Goal: Task Accomplishment & Management: Manage account settings

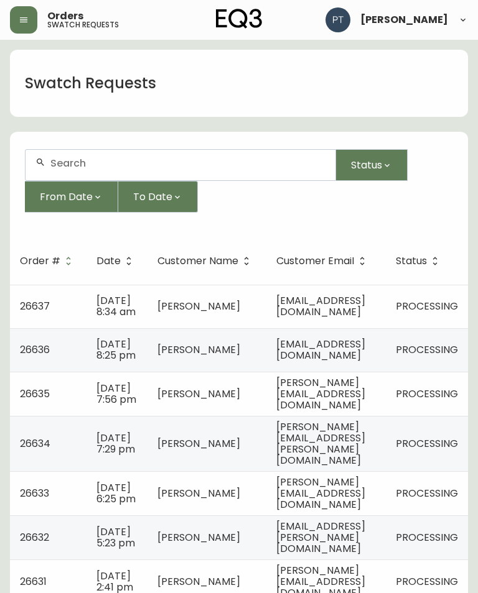
scroll to position [0, 57]
click at [402, 305] on span "PROCESSING" at bounding box center [427, 306] width 62 height 14
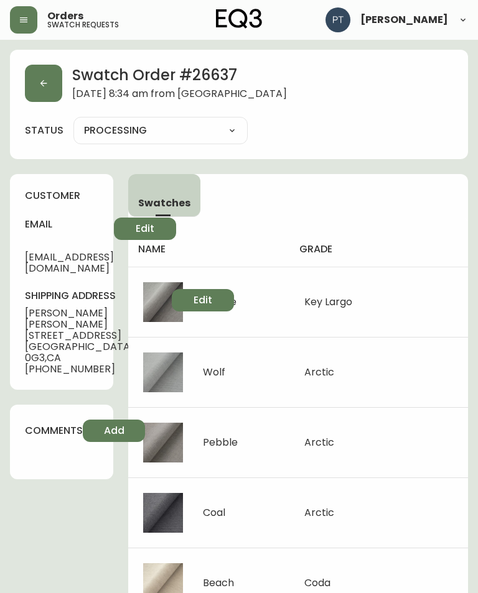
click at [39, 86] on icon "button" at bounding box center [44, 83] width 10 height 10
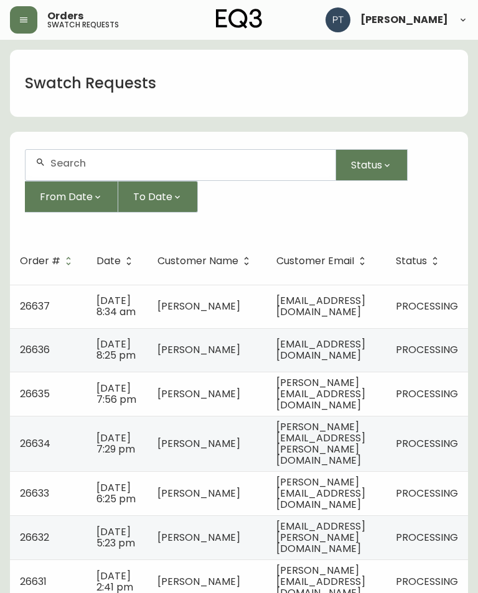
click at [342, 363] on span "[EMAIL_ADDRESS][DOMAIN_NAME]" at bounding box center [320, 350] width 89 height 26
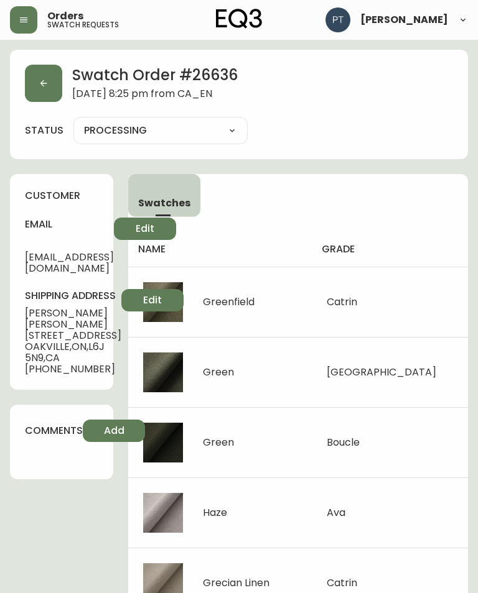
click at [48, 83] on icon "button" at bounding box center [44, 83] width 10 height 10
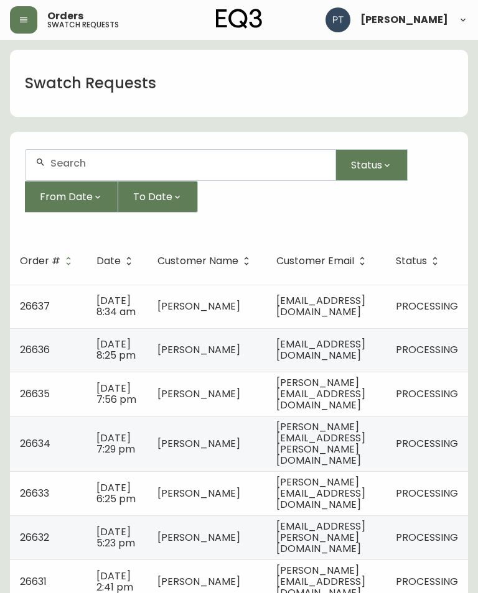
click at [365, 412] on span "[PERSON_NAME][EMAIL_ADDRESS][DOMAIN_NAME]" at bounding box center [320, 394] width 89 height 37
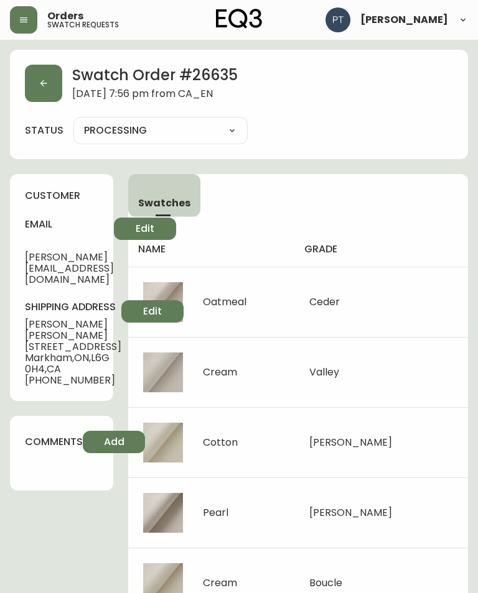
click at [49, 82] on button "button" at bounding box center [43, 83] width 37 height 37
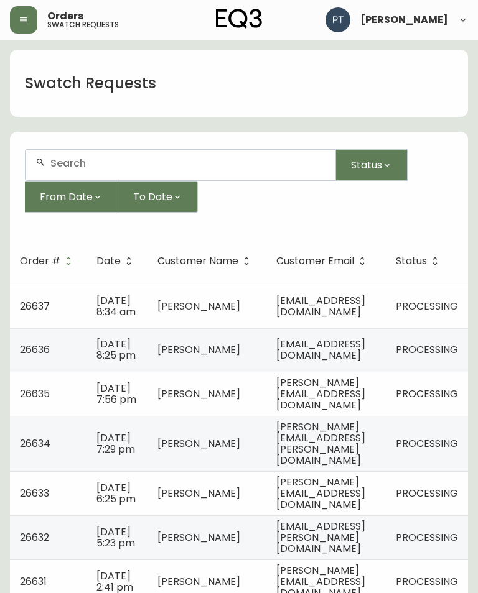
click at [342, 468] on span "[PERSON_NAME][EMAIL_ADDRESS][PERSON_NAME][DOMAIN_NAME]" at bounding box center [320, 444] width 89 height 48
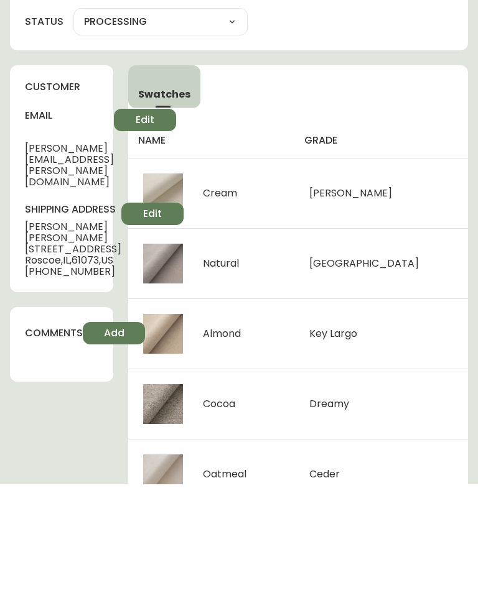
scroll to position [147, 0]
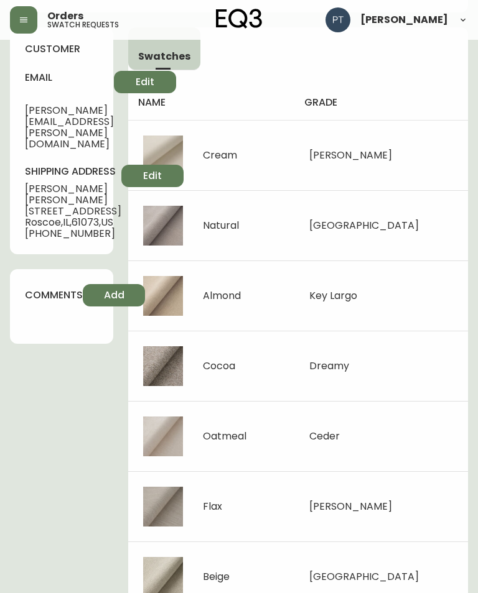
click at [465, 114] on th "grade" at bounding box center [381, 102] width 174 height 35
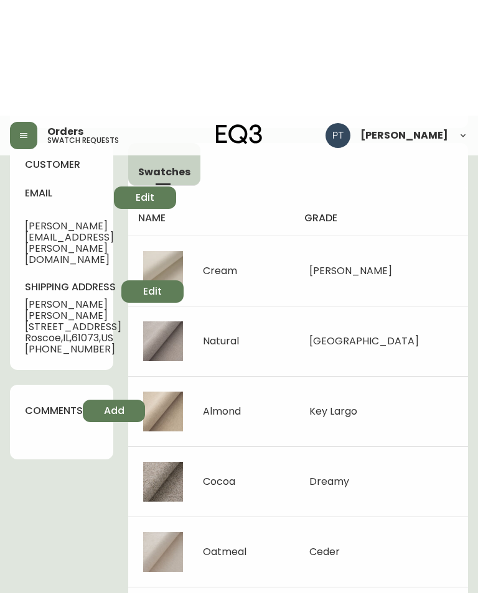
scroll to position [0, 0]
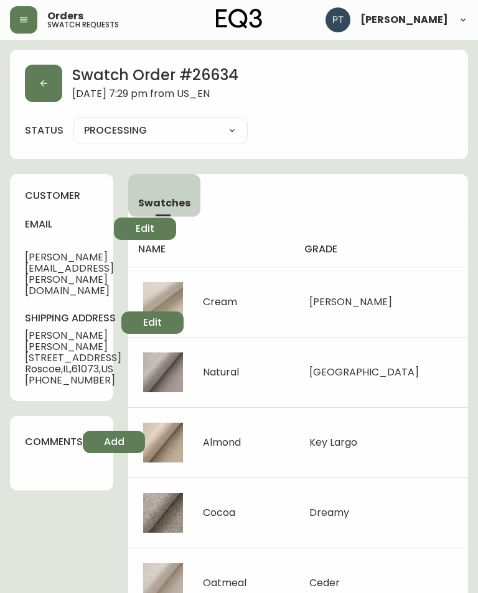
click at [44, 90] on button "button" at bounding box center [43, 83] width 37 height 37
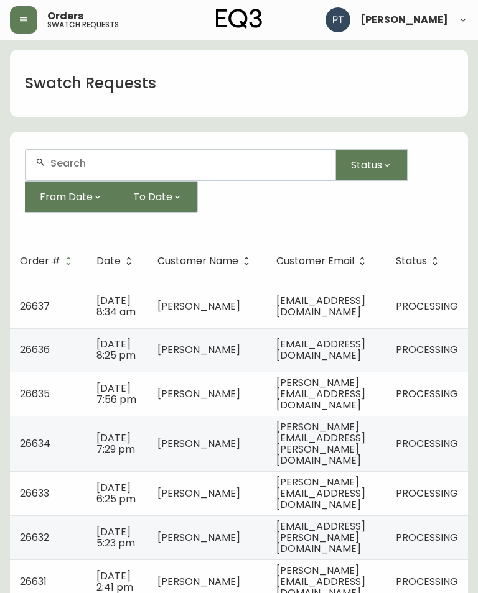
click at [379, 513] on td "[PERSON_NAME][EMAIL_ADDRESS][DOMAIN_NAME]" at bounding box center [325, 493] width 119 height 44
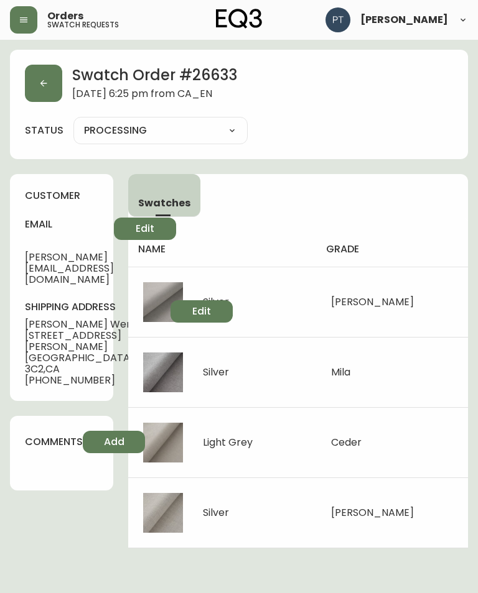
click at [46, 100] on button "button" at bounding box center [43, 83] width 37 height 37
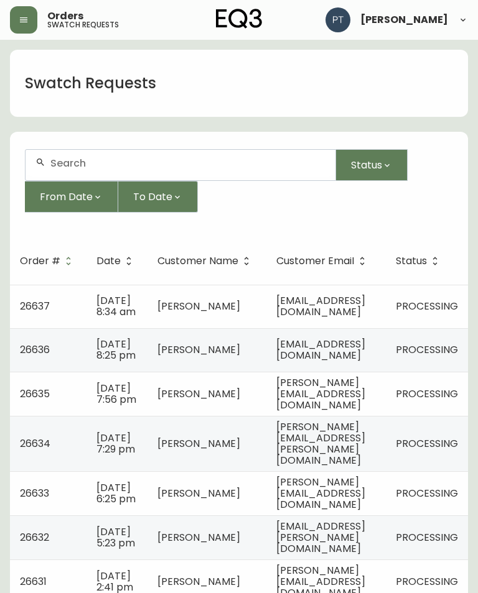
click at [356, 556] on span "[EMAIL_ADDRESS][PERSON_NAME][DOMAIN_NAME]" at bounding box center [320, 537] width 89 height 37
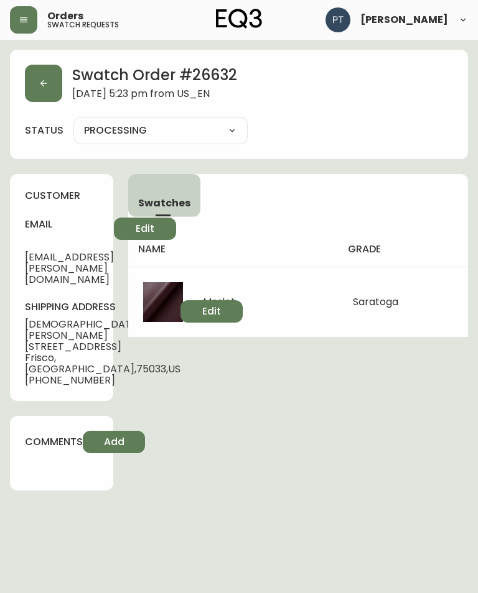
click at [43, 87] on icon "button" at bounding box center [44, 83] width 10 height 10
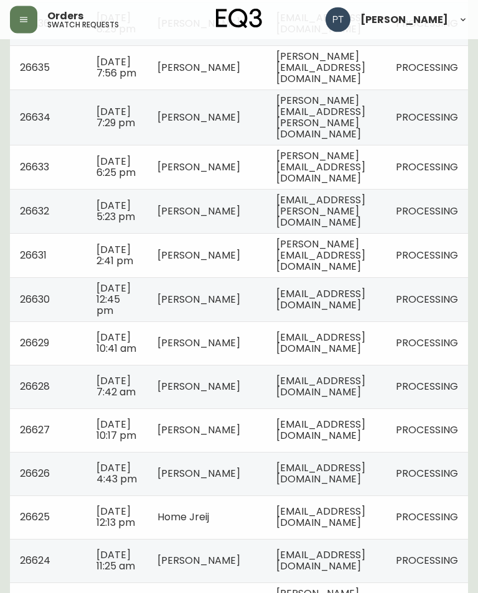
scroll to position [327, 0]
click at [361, 277] on td "[PERSON_NAME][EMAIL_ADDRESS][DOMAIN_NAME]" at bounding box center [325, 255] width 119 height 44
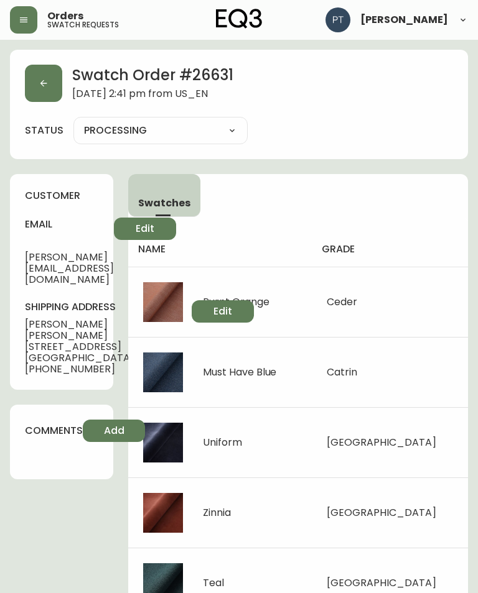
click at [62, 90] on button "button" at bounding box center [43, 83] width 37 height 37
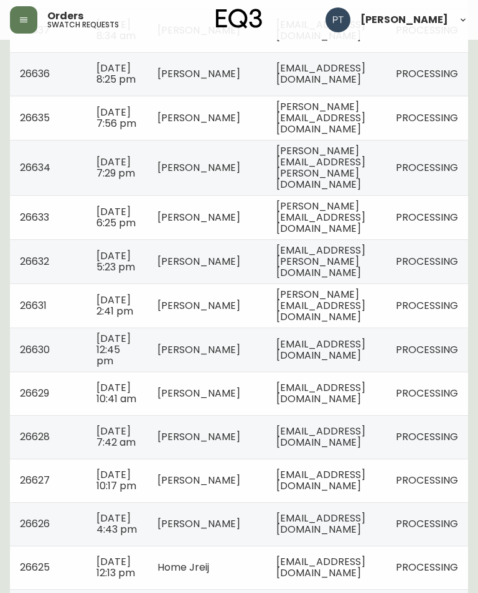
scroll to position [281, 0]
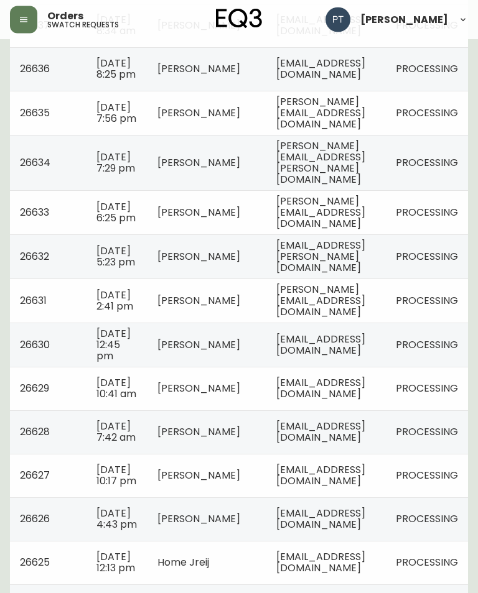
click at [386, 368] on td "[EMAIL_ADDRESS][DOMAIN_NAME]" at bounding box center [325, 345] width 119 height 44
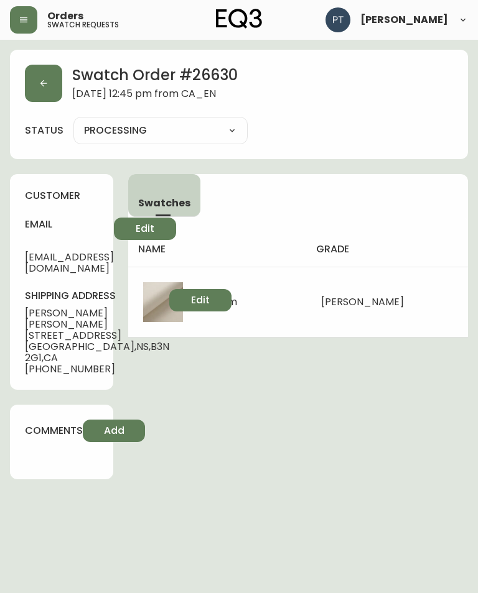
click at [56, 82] on button "button" at bounding box center [43, 83] width 37 height 37
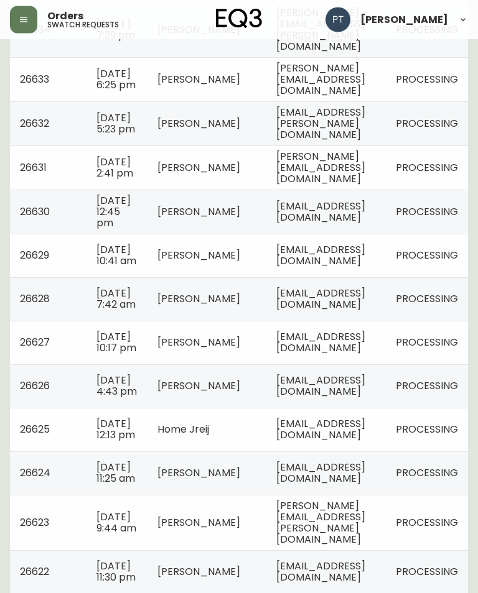
scroll to position [416, 0]
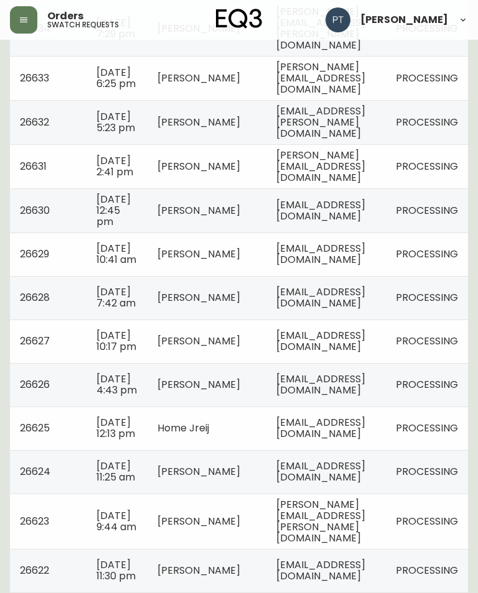
click at [386, 233] on td "[EMAIL_ADDRESS][DOMAIN_NAME]" at bounding box center [325, 210] width 119 height 44
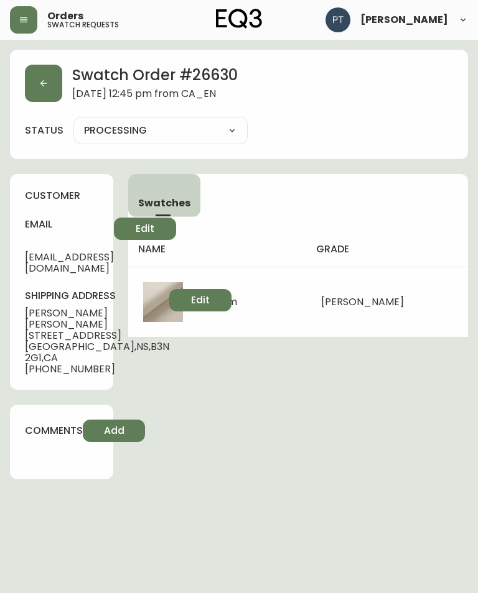
click at [40, 72] on button "button" at bounding box center [43, 83] width 37 height 37
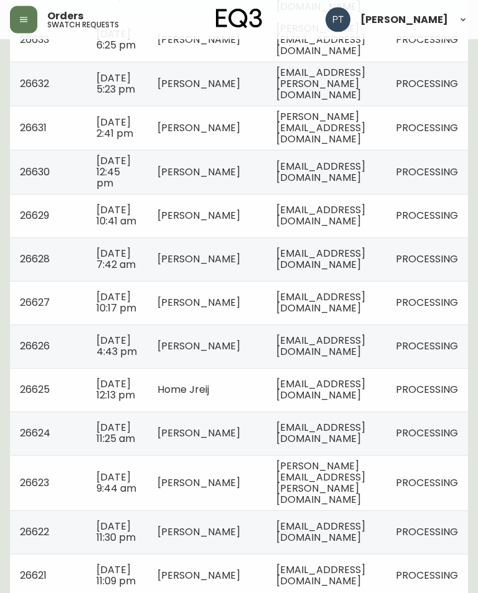
scroll to position [454, 0]
click at [386, 238] on td "[EMAIL_ADDRESS][DOMAIN_NAME]" at bounding box center [325, 216] width 119 height 44
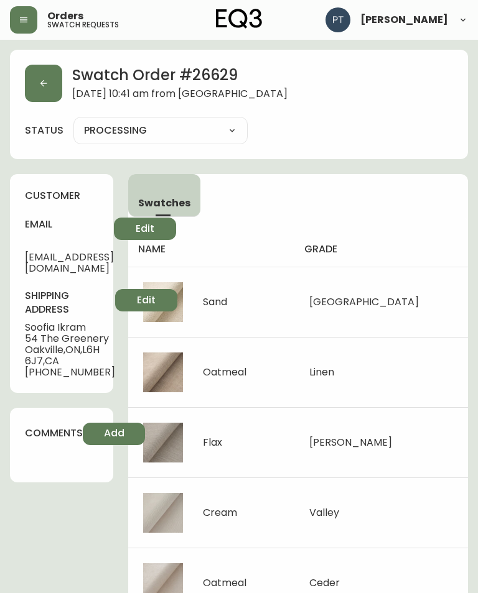
click at [52, 101] on button "button" at bounding box center [43, 83] width 37 height 37
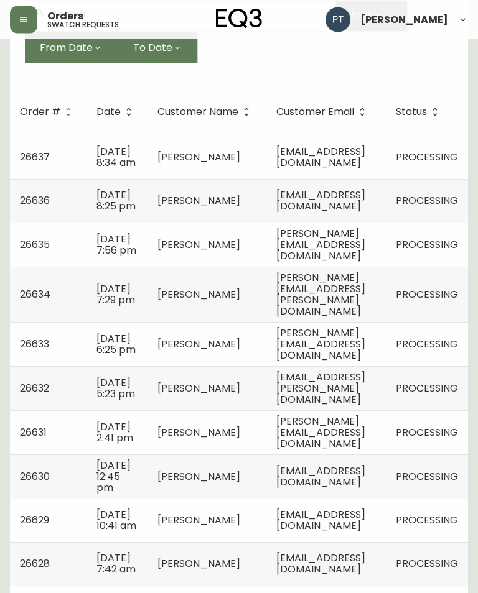
scroll to position [149, 0]
click at [340, 499] on td "[EMAIL_ADDRESS][DOMAIN_NAME]" at bounding box center [325, 477] width 119 height 44
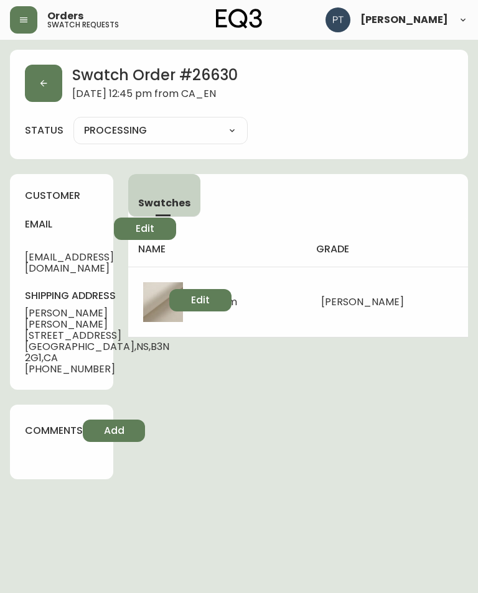
click at [50, 86] on button "button" at bounding box center [43, 83] width 37 height 37
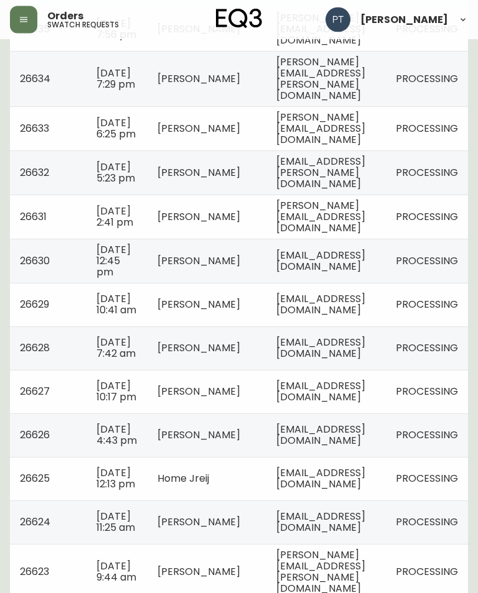
scroll to position [367, 0]
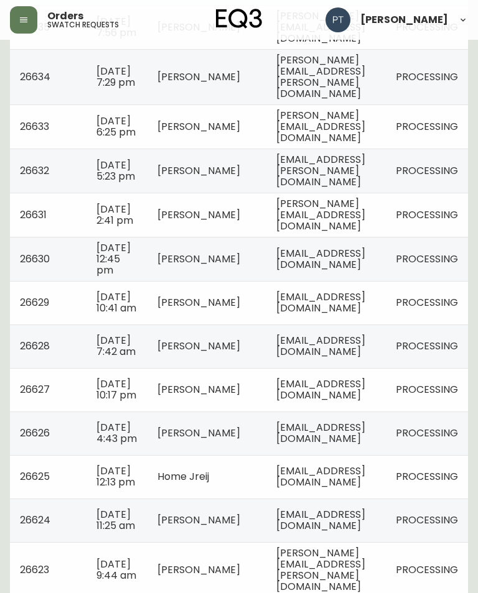
click at [386, 368] on td "[EMAIL_ADDRESS][DOMAIN_NAME]" at bounding box center [325, 347] width 119 height 44
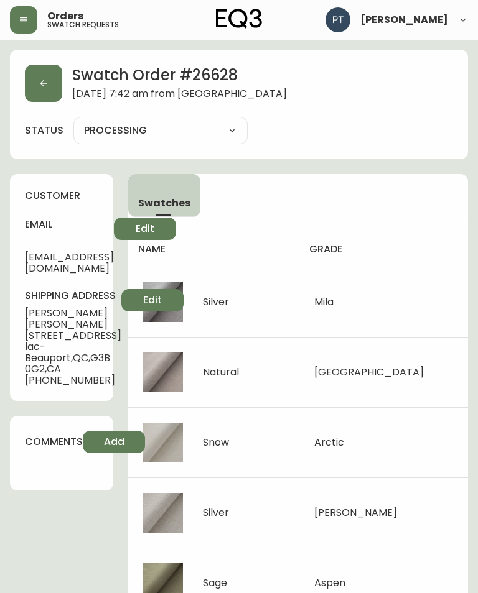
click at [42, 91] on button "button" at bounding box center [43, 83] width 37 height 37
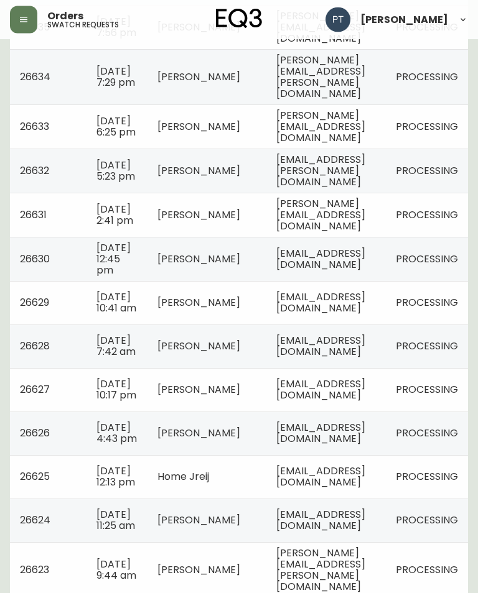
scroll to position [367, 0]
click at [359, 402] on span "[EMAIL_ADDRESS][DOMAIN_NAME]" at bounding box center [320, 390] width 89 height 26
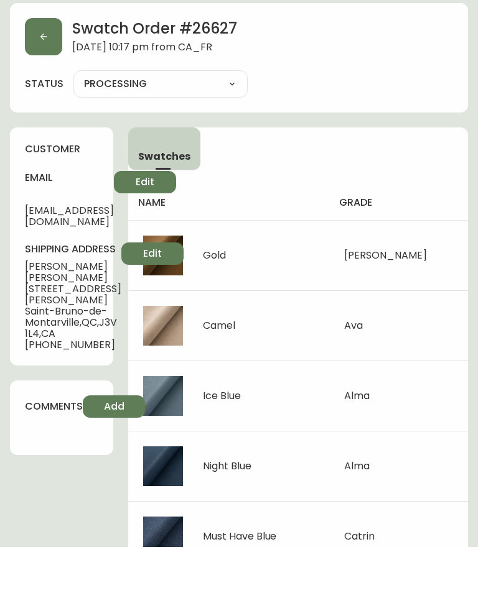
scroll to position [77, 0]
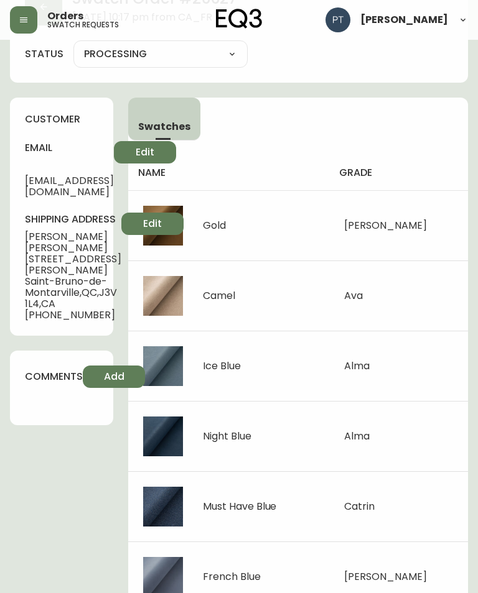
click at [68, 180] on span "[EMAIL_ADDRESS][DOMAIN_NAME]" at bounding box center [69, 186] width 89 height 22
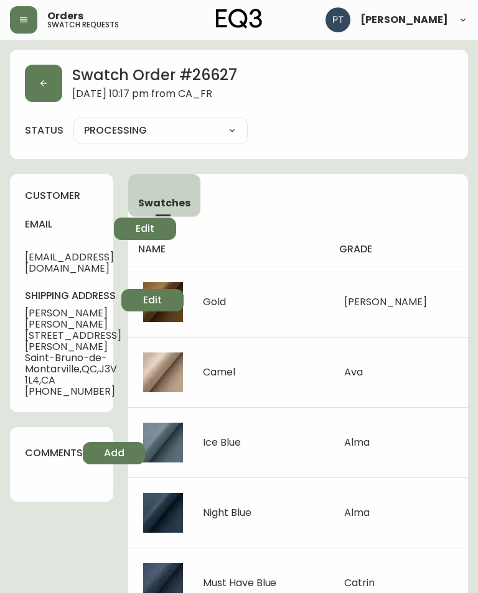
click at [43, 78] on icon "button" at bounding box center [44, 83] width 10 height 10
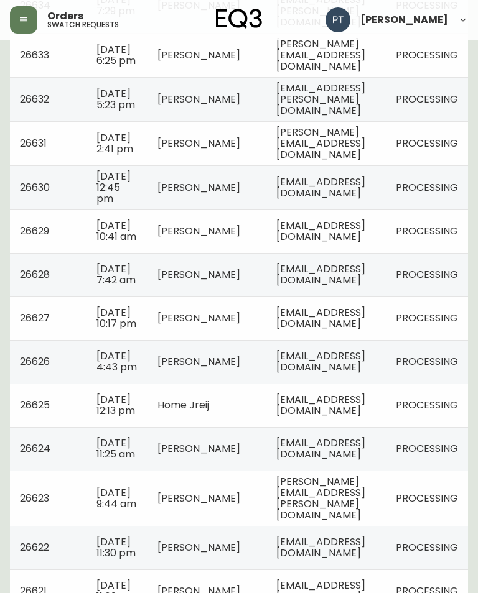
scroll to position [445, 0]
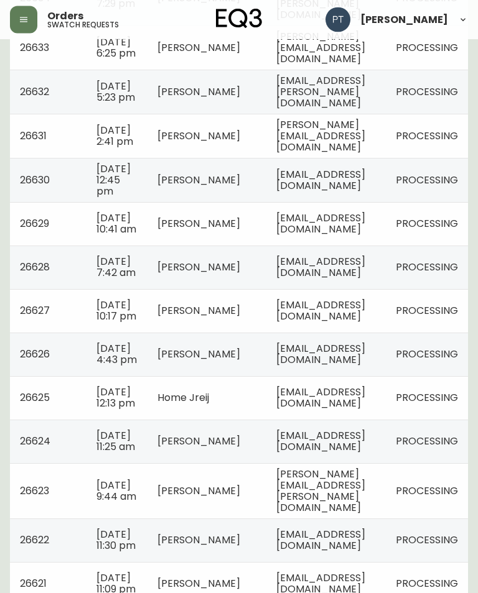
click at [365, 368] on span "[EMAIL_ADDRESS][DOMAIN_NAME]" at bounding box center [320, 355] width 89 height 26
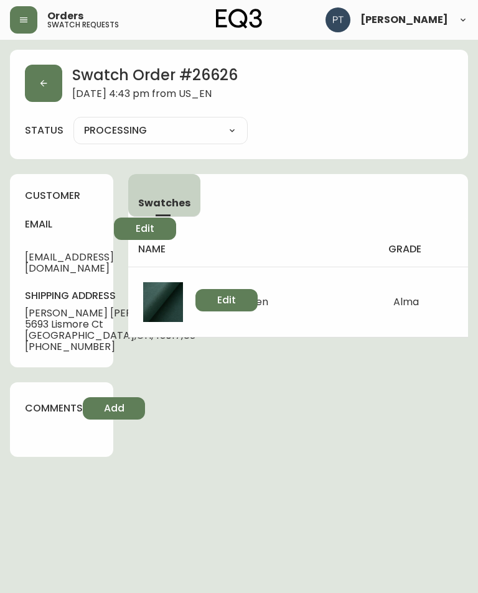
click at [48, 77] on button "button" at bounding box center [43, 83] width 37 height 37
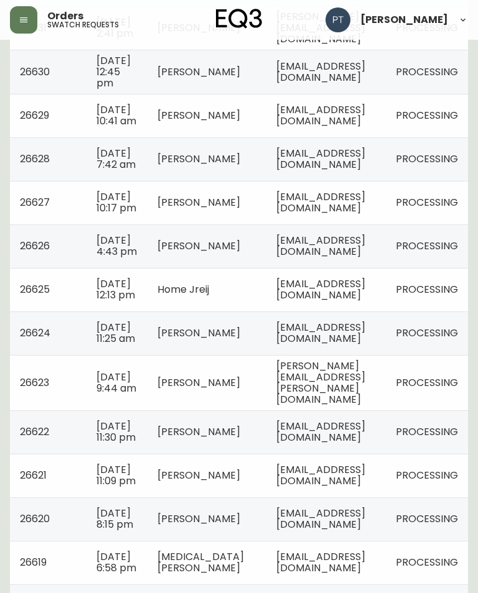
scroll to position [560, 0]
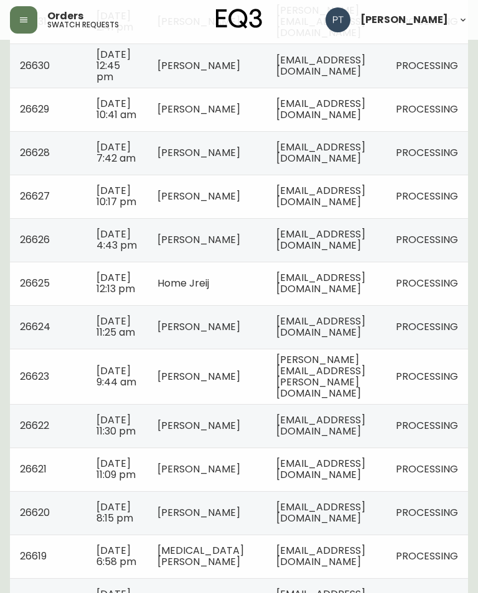
click at [366, 305] on td "[EMAIL_ADDRESS][DOMAIN_NAME]" at bounding box center [325, 284] width 119 height 44
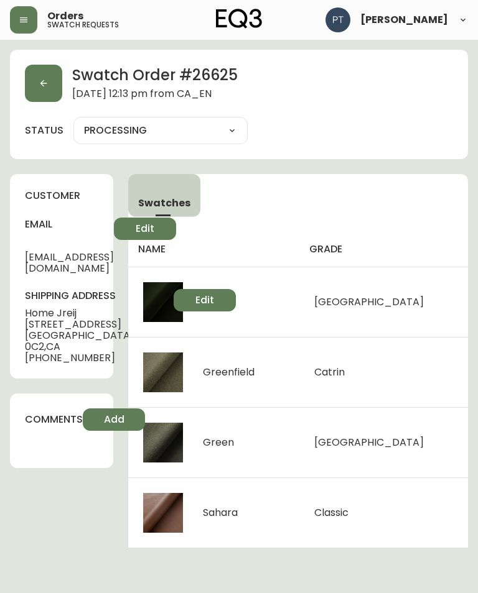
click at [50, 79] on button "button" at bounding box center [43, 83] width 37 height 37
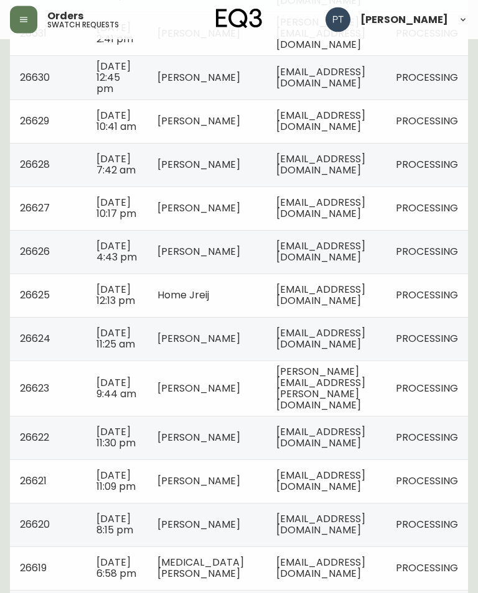
scroll to position [561, 0]
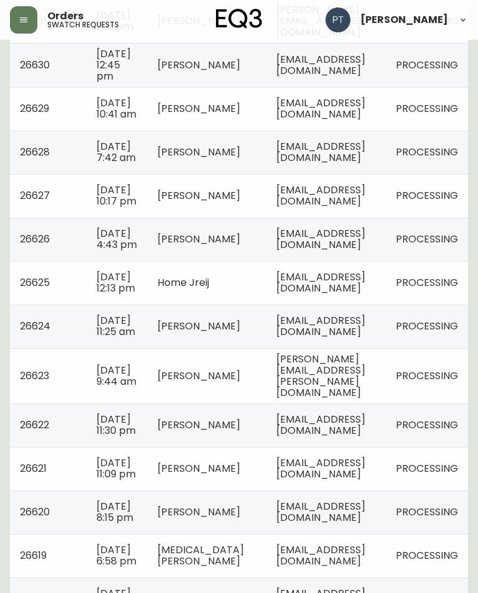
click at [365, 339] on span "[EMAIL_ADDRESS][DOMAIN_NAME]" at bounding box center [320, 327] width 89 height 26
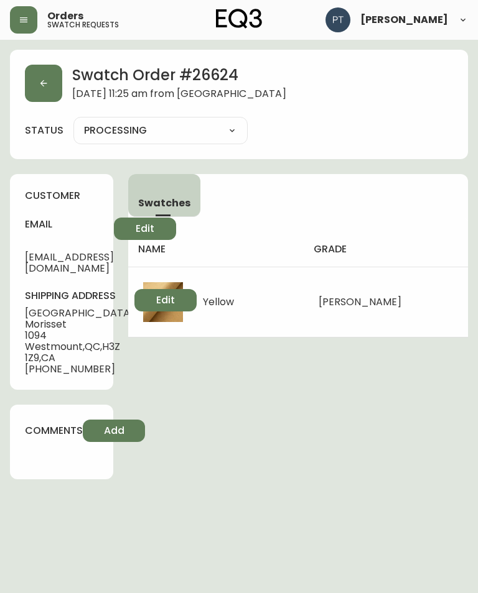
click at [67, 65] on div "Swatch Order # 26624 [DATE] 11:25 am from [GEOGRAPHIC_DATA]" at bounding box center [239, 83] width 428 height 37
click at [42, 78] on icon "button" at bounding box center [44, 83] width 10 height 10
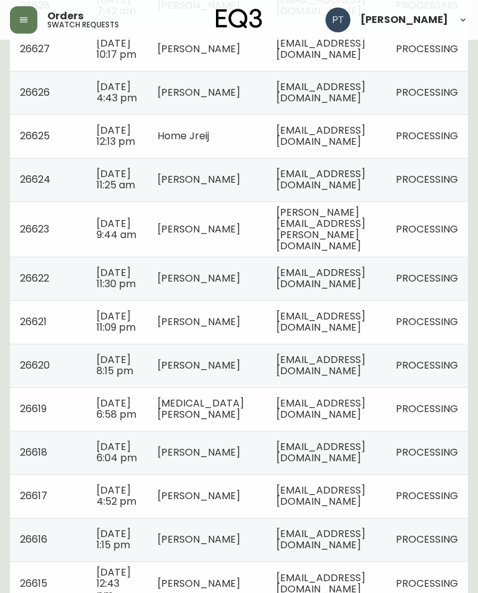
scroll to position [708, 0]
click at [386, 257] on td "[PERSON_NAME][EMAIL_ADDRESS][PERSON_NAME][DOMAIN_NAME]" at bounding box center [325, 229] width 119 height 55
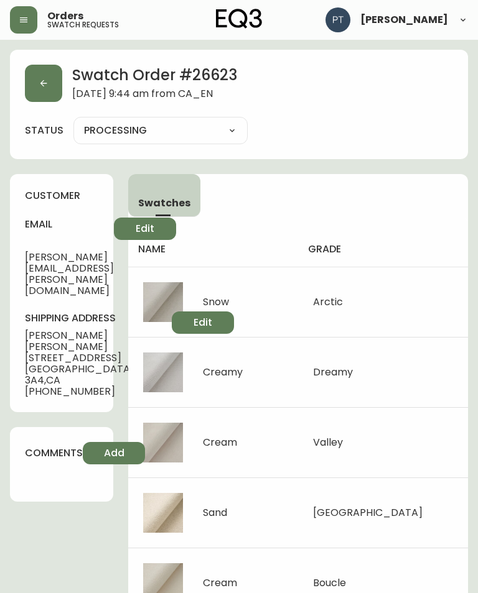
click at [42, 90] on button "button" at bounding box center [43, 83] width 37 height 37
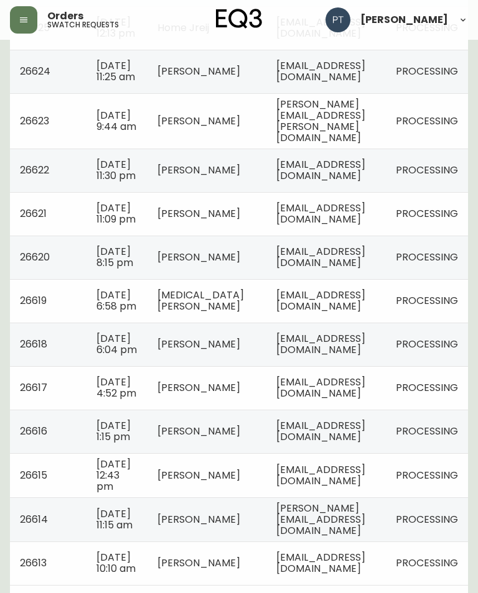
scroll to position [822, 0]
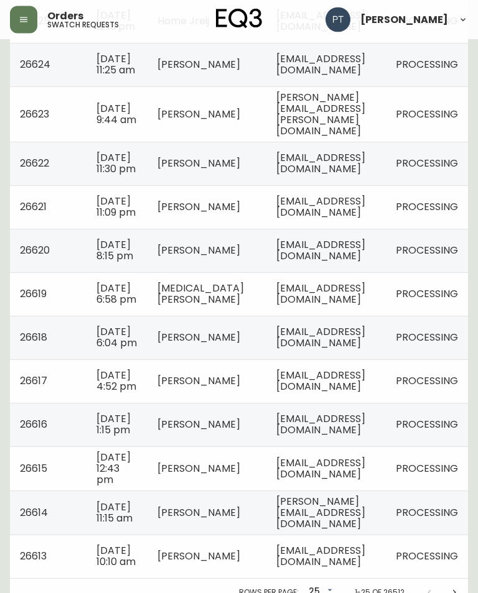
click at [386, 186] on td "[EMAIL_ADDRESS][DOMAIN_NAME]" at bounding box center [325, 164] width 119 height 44
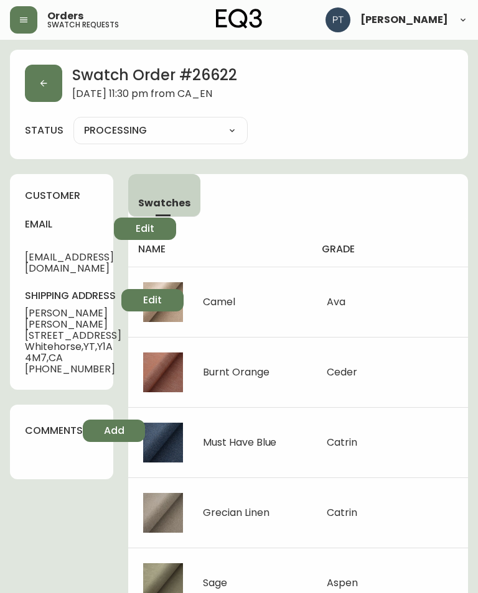
click at [45, 77] on button "button" at bounding box center [43, 83] width 37 height 37
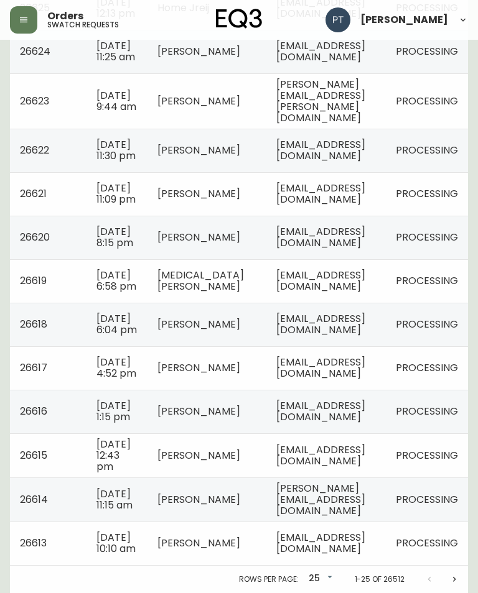
scroll to position [847, 0]
click at [365, 207] on span "[EMAIL_ADDRESS][DOMAIN_NAME]" at bounding box center [320, 194] width 89 height 26
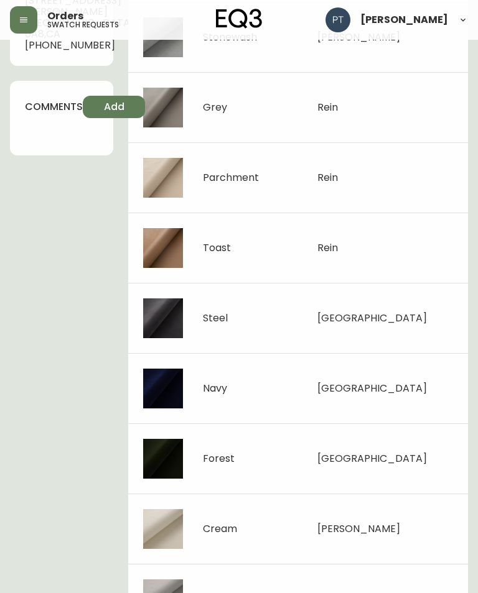
scroll to position [358, 0]
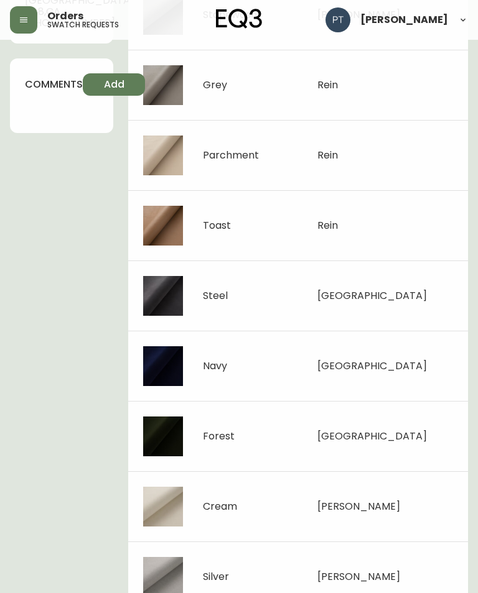
click at [106, 137] on div "Swatch Order # 26621 [DATE] 11:09 pm from [GEOGRAPHIC_DATA] status PROCESSING P…" at bounding box center [239, 152] width 458 height 921
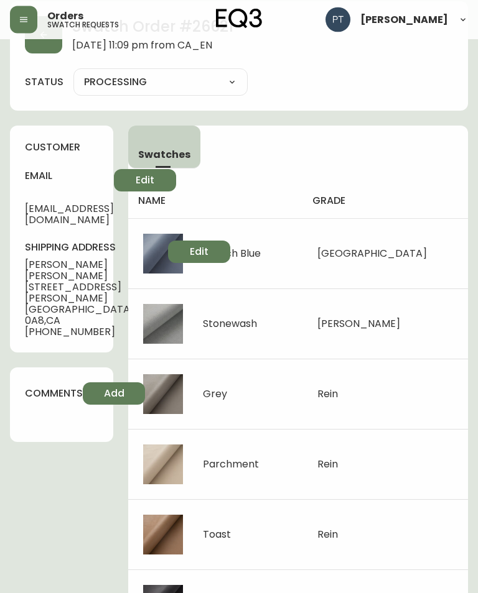
scroll to position [0, 0]
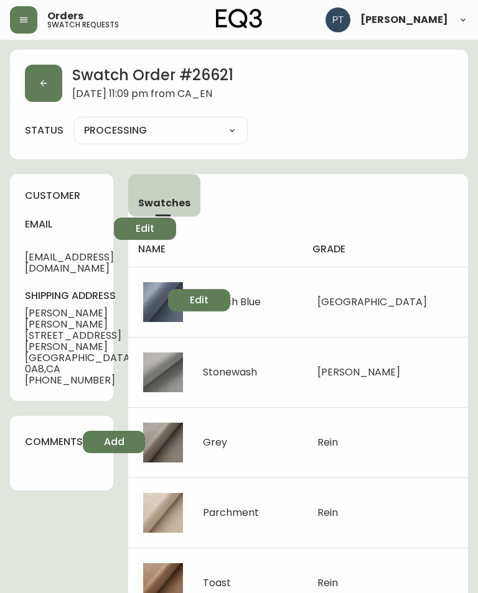
click at [50, 82] on button "button" at bounding box center [43, 83] width 37 height 37
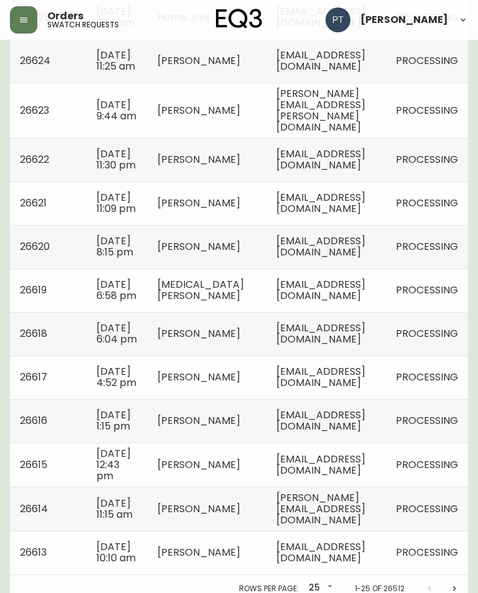
scroll to position [826, 0]
click at [347, 260] on span "[EMAIL_ADDRESS][DOMAIN_NAME]" at bounding box center [320, 248] width 89 height 26
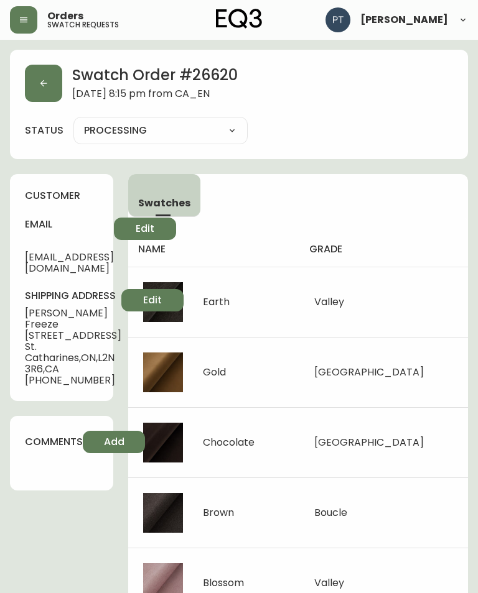
click at [44, 81] on icon "button" at bounding box center [44, 83] width 10 height 10
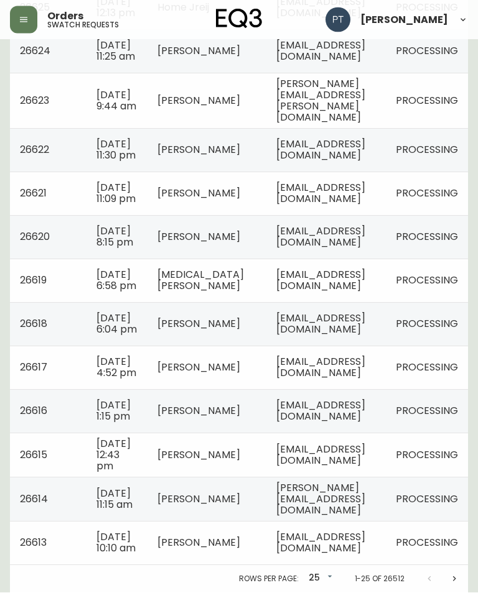
scroll to position [888, 0]
click at [357, 303] on td "[EMAIL_ADDRESS][DOMAIN_NAME]" at bounding box center [325, 281] width 119 height 44
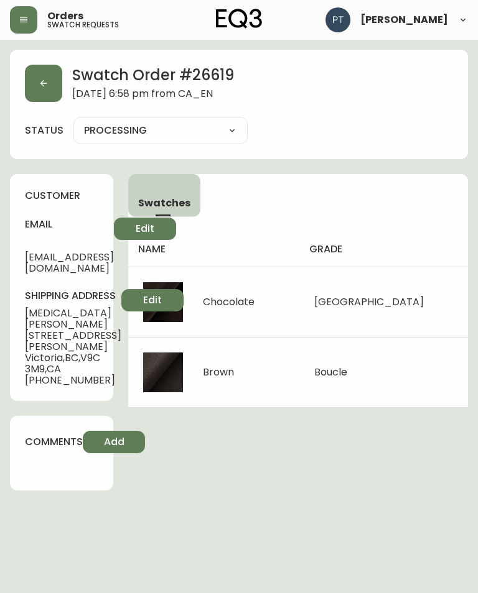
click at [43, 89] on button "button" at bounding box center [43, 83] width 37 height 37
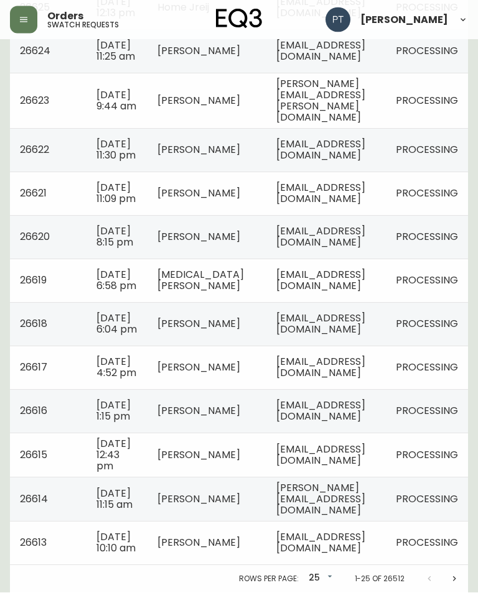
scroll to position [957, 0]
click at [338, 346] on td "[EMAIL_ADDRESS][DOMAIN_NAME]" at bounding box center [325, 325] width 119 height 44
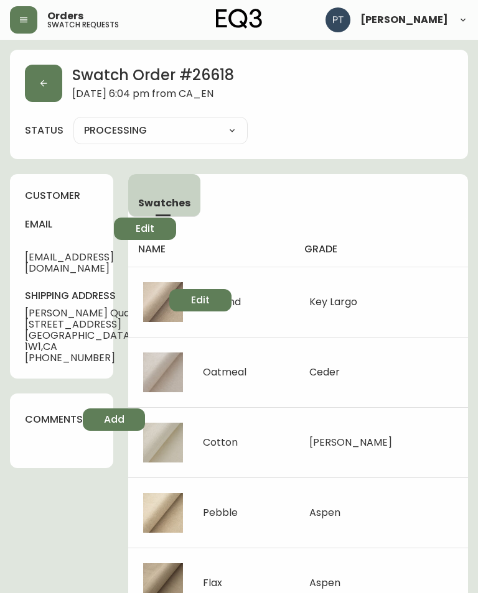
click at [40, 80] on icon "button" at bounding box center [44, 83] width 10 height 10
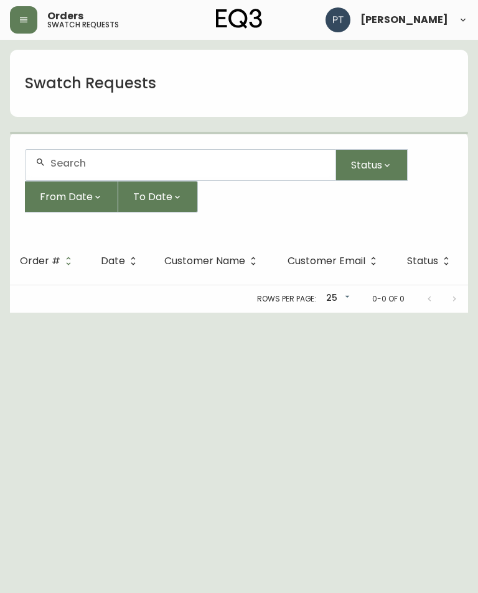
click at [41, 88] on h1 "Swatch Requests" at bounding box center [90, 83] width 131 height 21
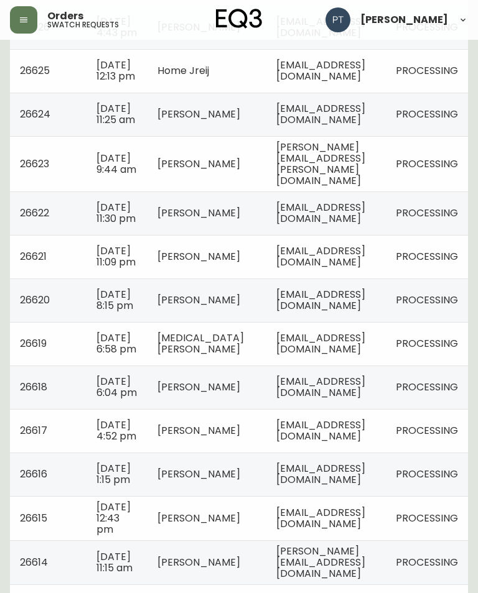
scroll to position [1014, 0]
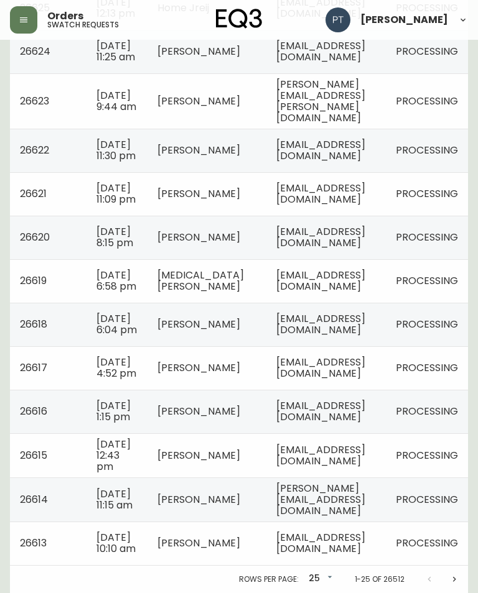
click at [374, 347] on td "[EMAIL_ADDRESS][DOMAIN_NAME]" at bounding box center [325, 368] width 119 height 44
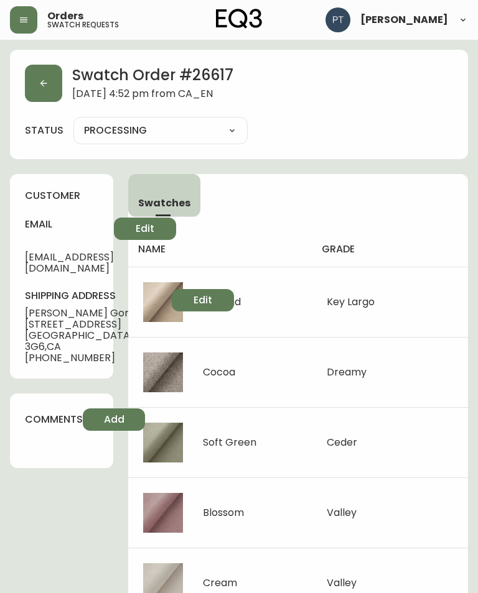
click at [45, 87] on icon "button" at bounding box center [44, 83] width 10 height 10
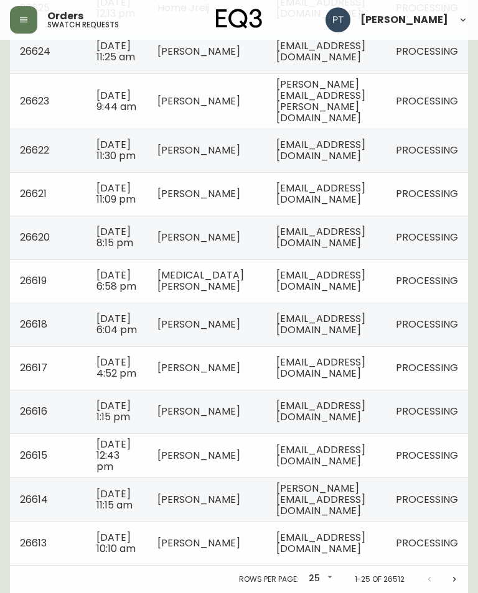
scroll to position [995, 0]
click at [330, 406] on span "[EMAIL_ADDRESS][DOMAIN_NAME]" at bounding box center [320, 412] width 89 height 26
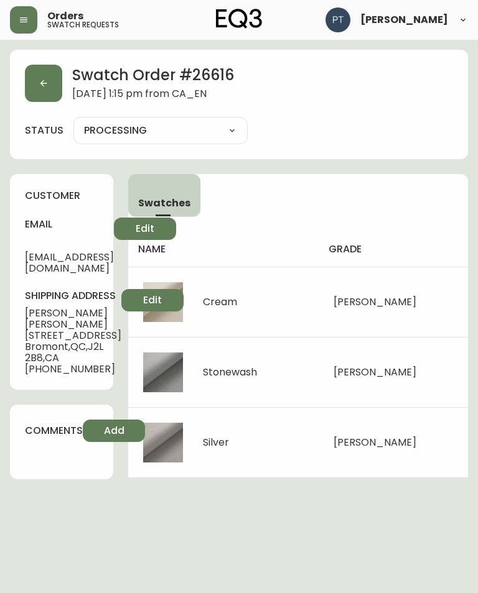
click at [33, 75] on button "button" at bounding box center [43, 83] width 37 height 37
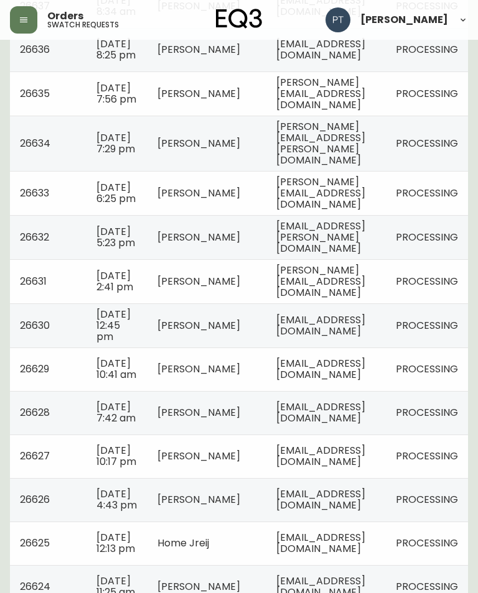
scroll to position [1014, 0]
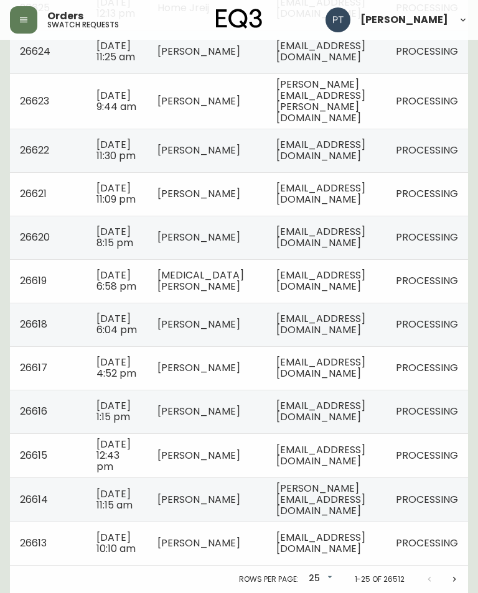
click at [325, 443] on span "[EMAIL_ADDRESS][DOMAIN_NAME]" at bounding box center [320, 456] width 89 height 26
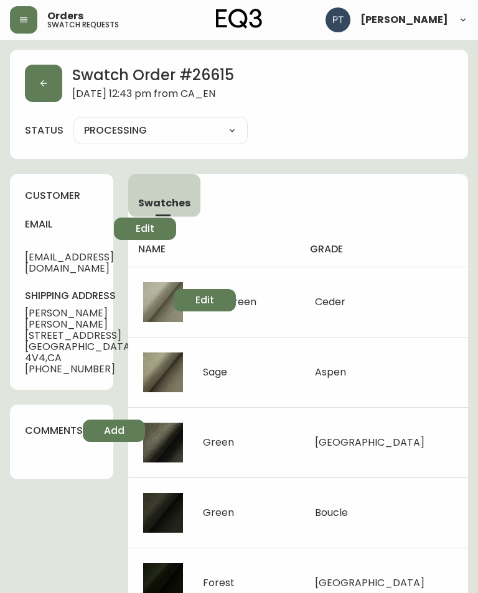
scroll to position [26, 0]
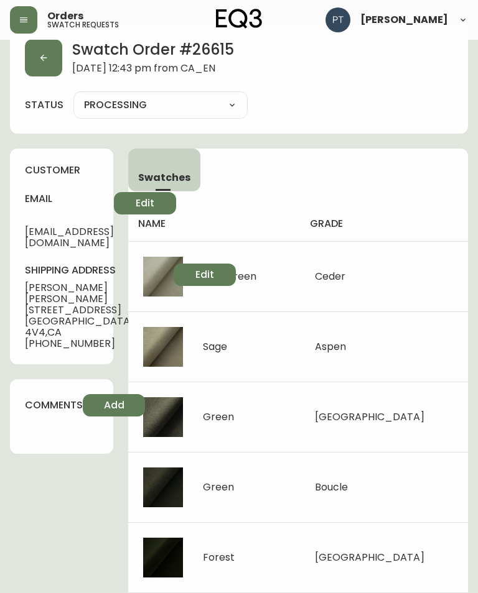
click at [40, 57] on icon "button" at bounding box center [44, 58] width 10 height 10
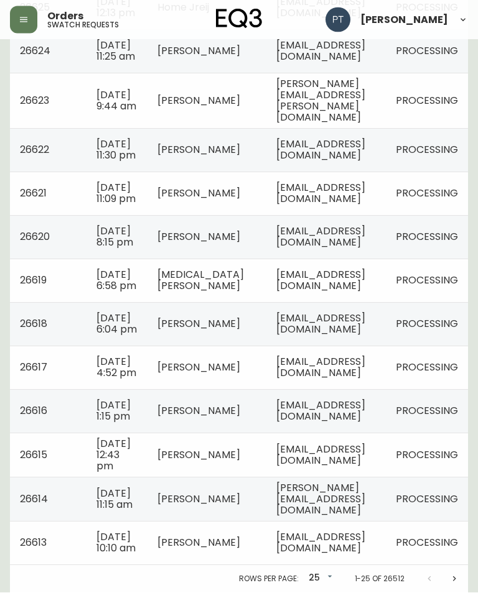
scroll to position [995, 0]
click at [365, 507] on span "[PERSON_NAME][EMAIL_ADDRESS][DOMAIN_NAME]" at bounding box center [320, 499] width 89 height 37
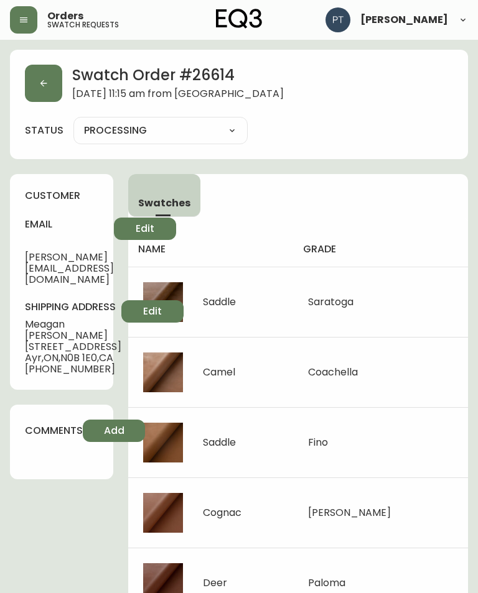
click at [32, 79] on button "button" at bounding box center [43, 83] width 37 height 37
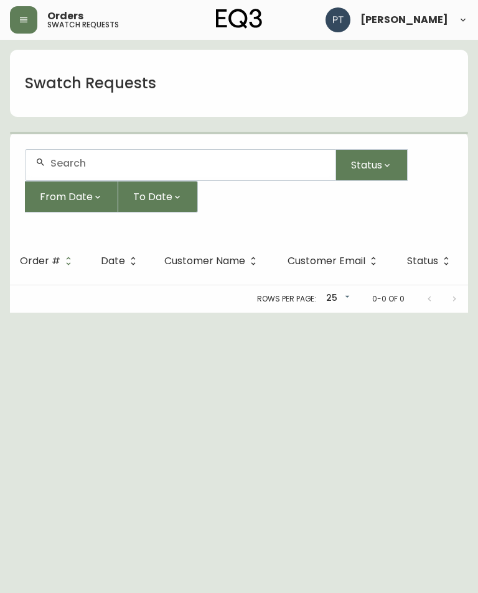
click at [45, 84] on h1 "Swatch Requests" at bounding box center [90, 83] width 131 height 21
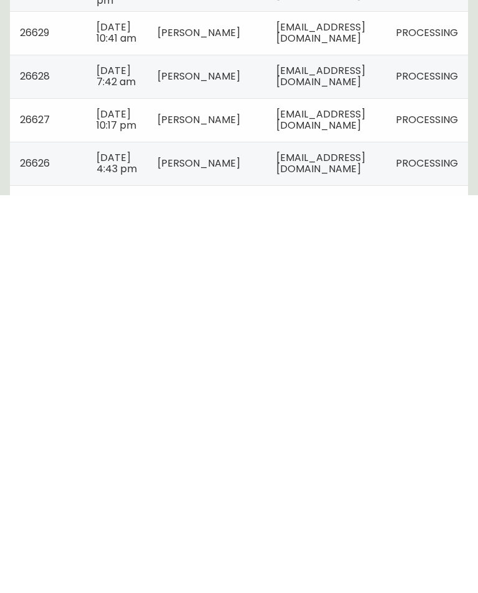
scroll to position [995, 0]
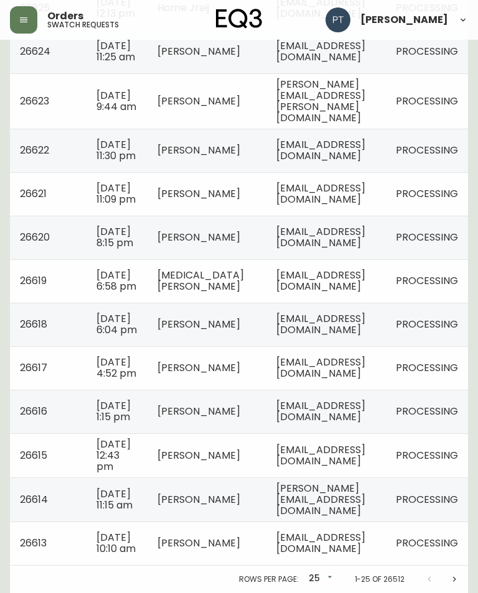
click at [346, 551] on span "[EMAIL_ADDRESS][DOMAIN_NAME]" at bounding box center [320, 544] width 89 height 26
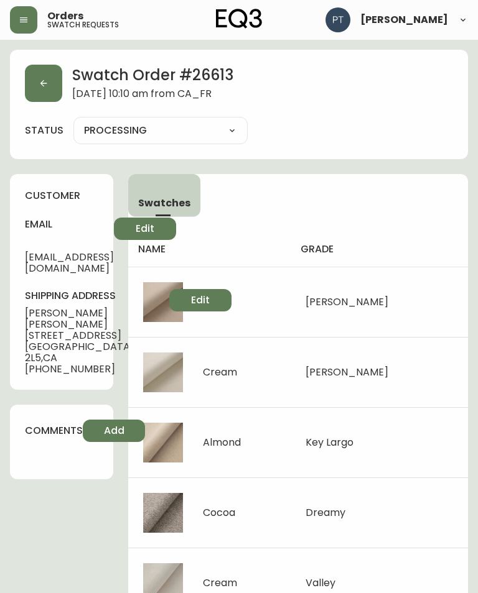
click at [36, 79] on button "button" at bounding box center [43, 83] width 37 height 37
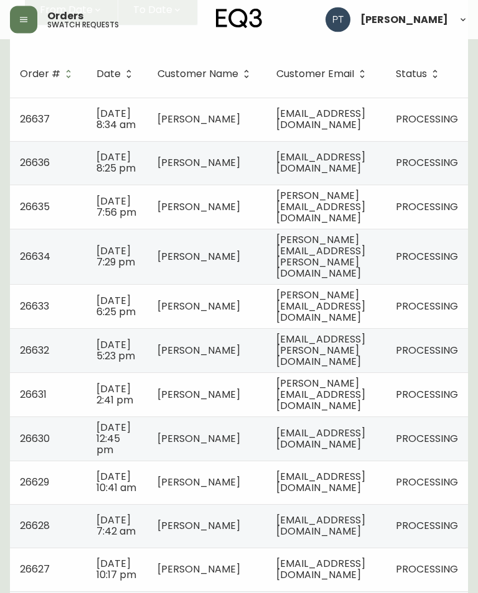
scroll to position [1014, 0]
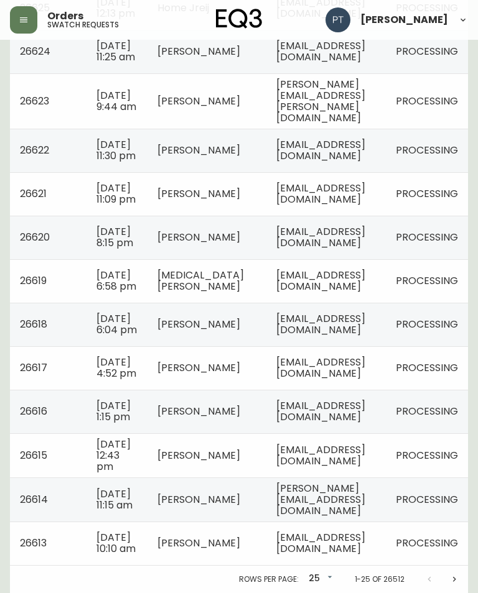
click at [345, 494] on span "[PERSON_NAME][EMAIL_ADDRESS][DOMAIN_NAME]" at bounding box center [320, 499] width 89 height 37
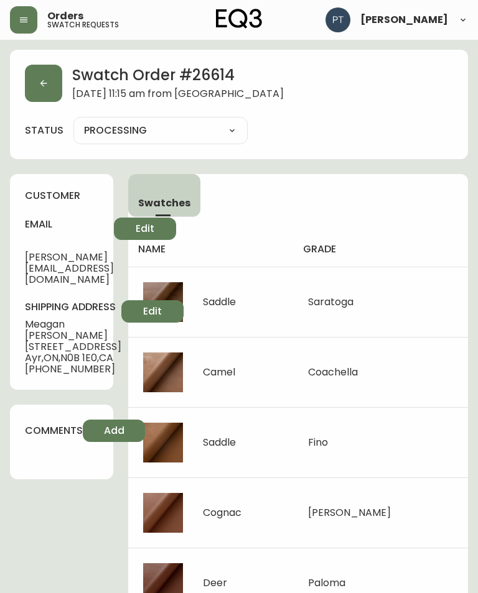
click at [51, 82] on button "button" at bounding box center [43, 83] width 37 height 37
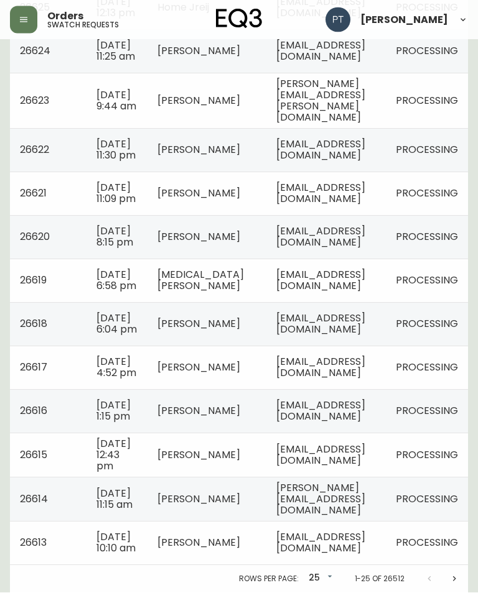
scroll to position [937, 0]
click at [328, 337] on span "[EMAIL_ADDRESS][DOMAIN_NAME]" at bounding box center [320, 325] width 89 height 26
